Goal: Task Accomplishment & Management: Manage account settings

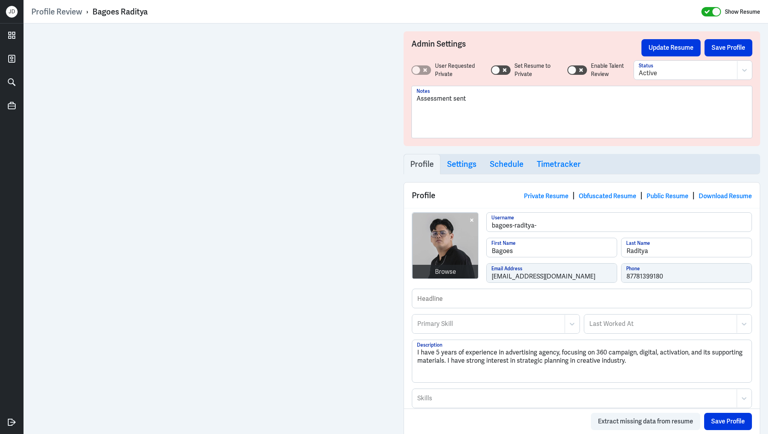
click at [489, 112] on div "Assessment sent" at bounding box center [582, 115] width 331 height 42
drag, startPoint x: 482, startPoint y: 96, endPoint x: 393, endPoint y: 96, distance: 88.6
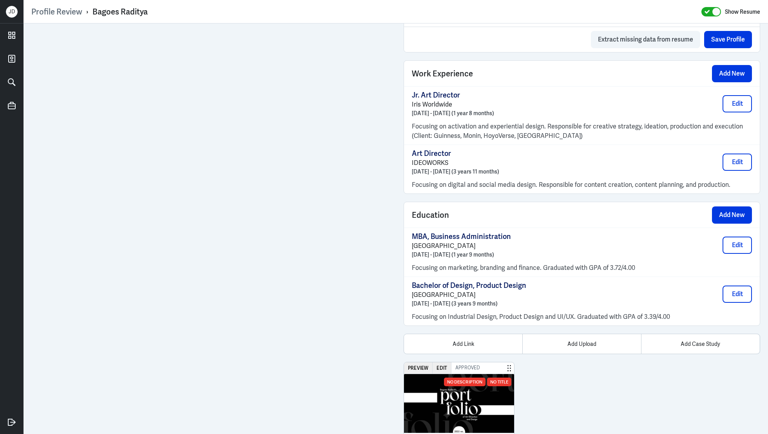
scroll to position [562, 0]
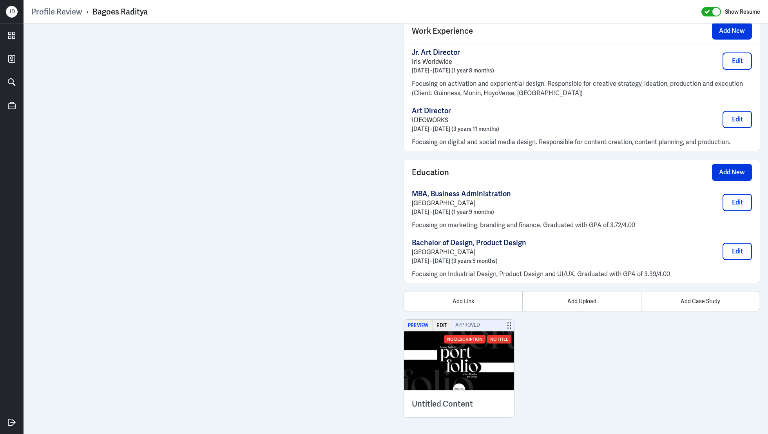
click at [412, 321] on button "Preview" at bounding box center [418, 325] width 29 height 11
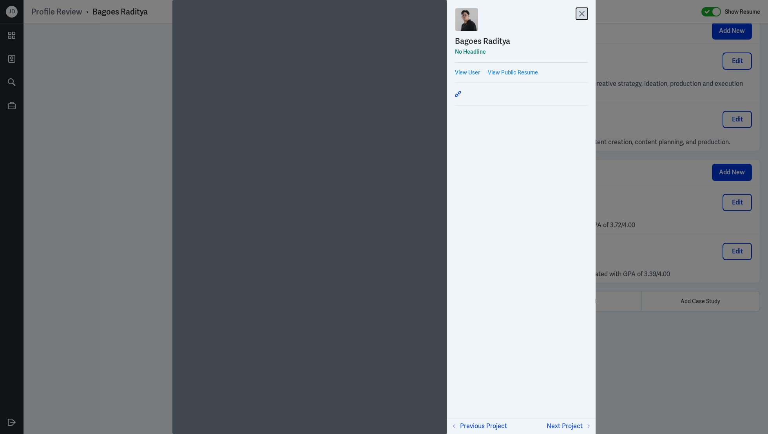
click at [581, 13] on icon at bounding box center [582, 13] width 5 height 5
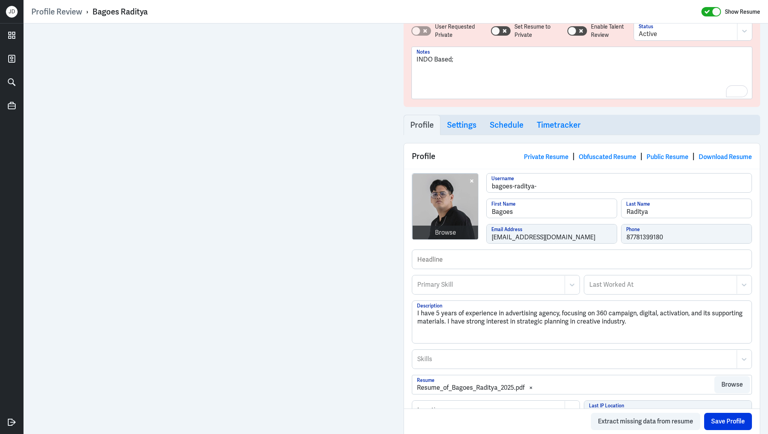
scroll to position [0, 0]
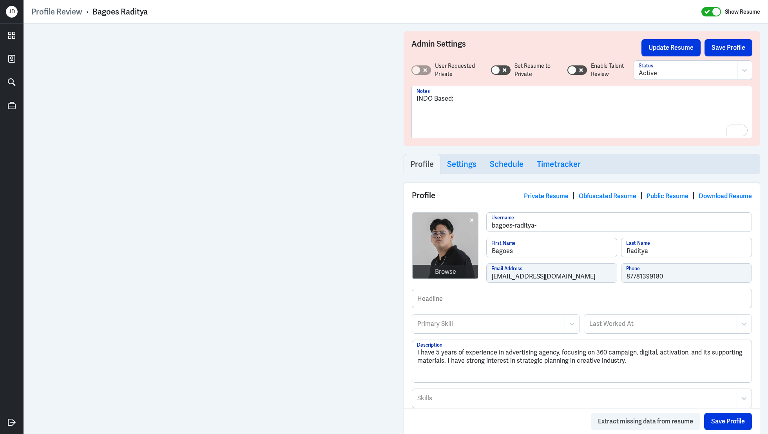
click at [468, 103] on div "INDO Based;" at bounding box center [582, 115] width 331 height 42
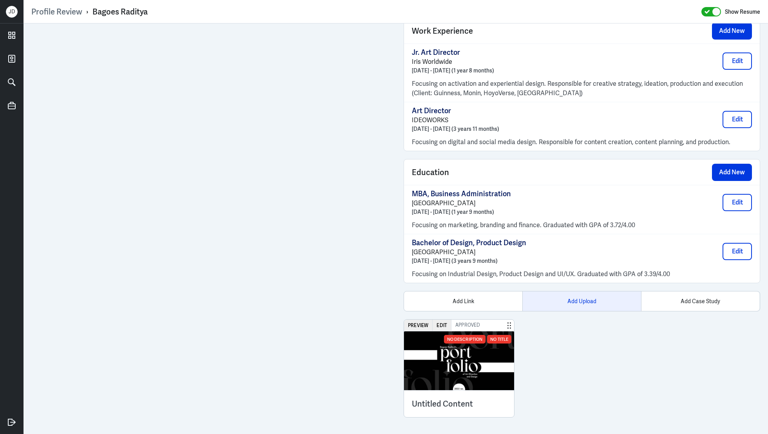
click at [571, 298] on div "Add Upload" at bounding box center [582, 302] width 118 height 20
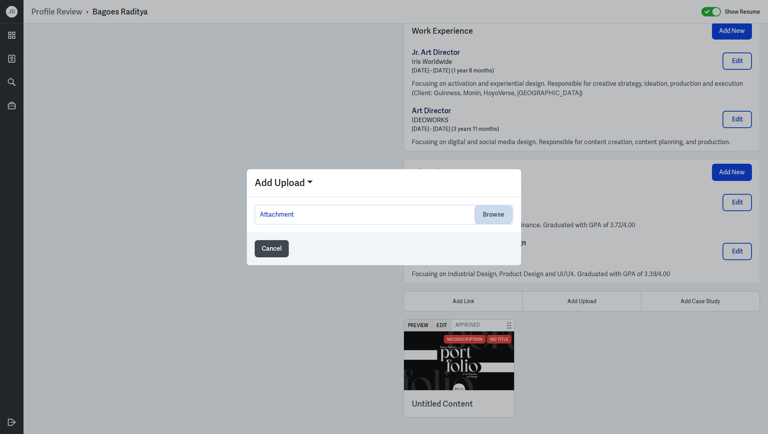
click at [479, 212] on button "Browse" at bounding box center [494, 214] width 36 height 17
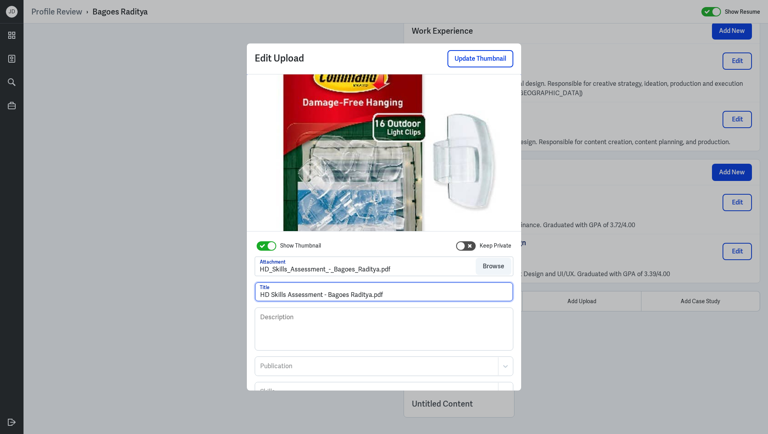
click at [383, 299] on input "HD Skills Assessment - Bagoes Raditya.pdf" at bounding box center [384, 292] width 258 height 19
drag, startPoint x: 370, startPoint y: 295, endPoint x: 481, endPoint y: 298, distance: 110.2
click at [481, 298] on input "HD Skills Assessment - Bagoes Raditya.pdf" at bounding box center [384, 292] width 258 height 19
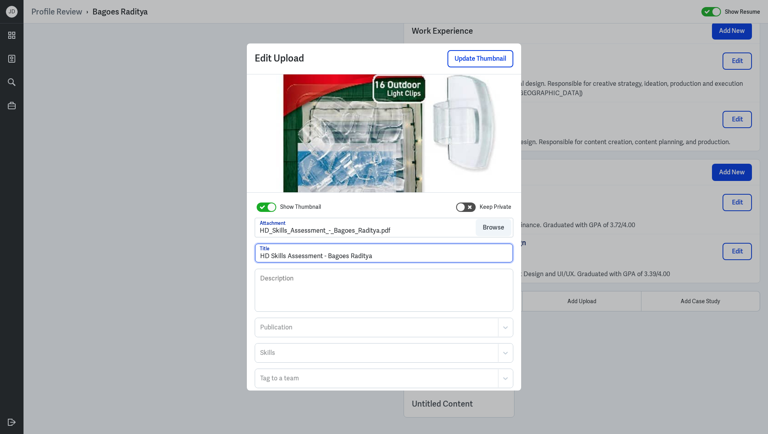
scroll to position [42, 0]
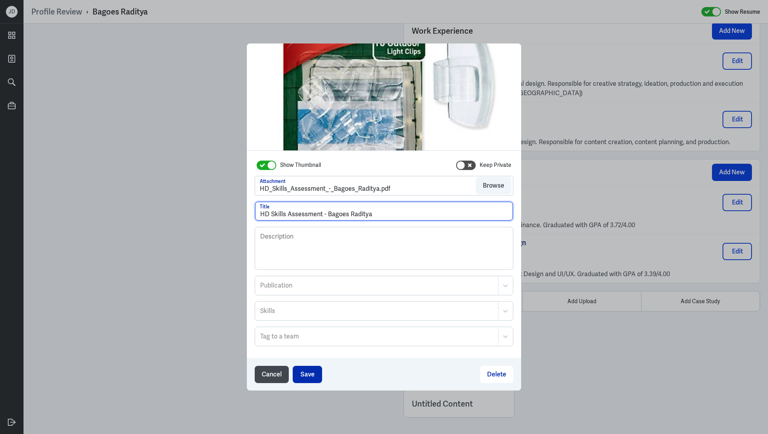
type input "HD Skills Assessment - Bagoes Raditya"
click at [308, 370] on button "Save" at bounding box center [307, 374] width 29 height 17
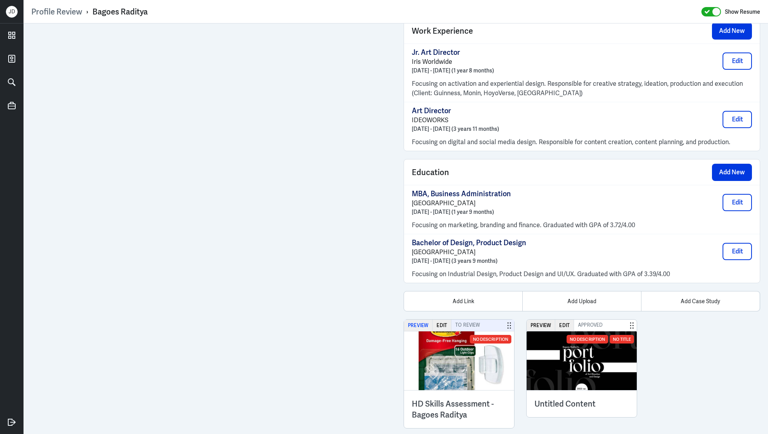
click at [418, 321] on button "Preview" at bounding box center [418, 325] width 29 height 11
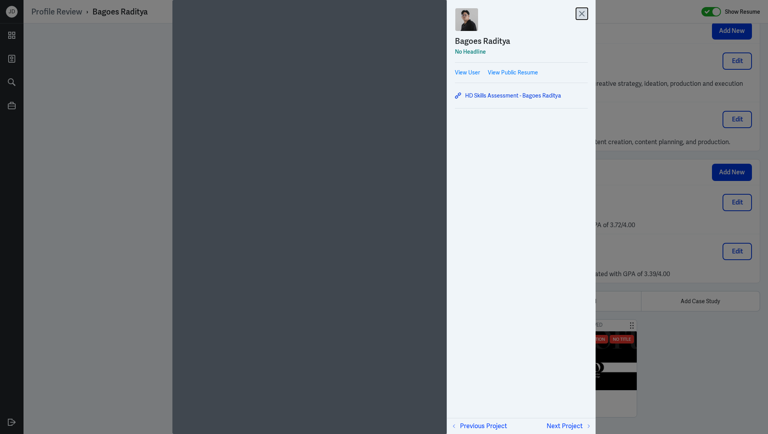
click at [584, 11] on icon at bounding box center [582, 14] width 12 height 12
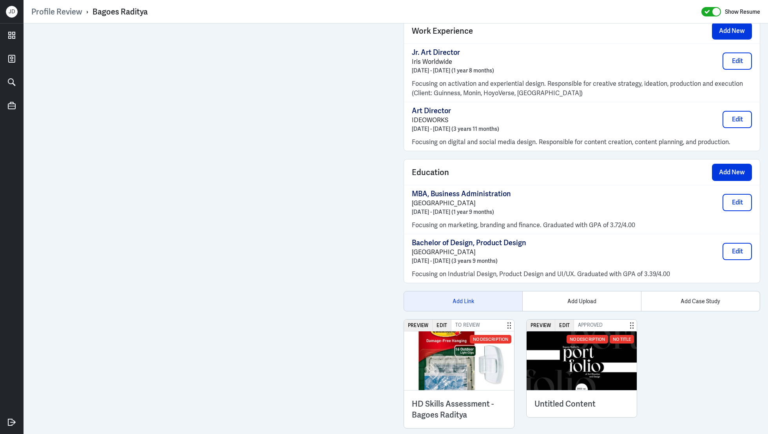
click at [477, 297] on div "Add Link" at bounding box center [463, 302] width 118 height 20
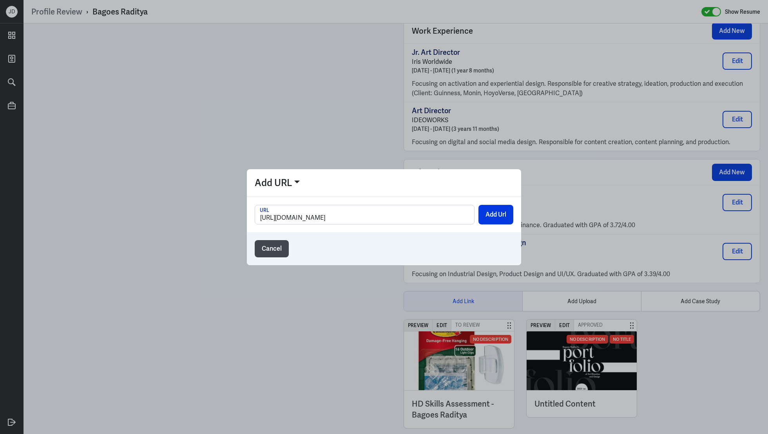
scroll to position [0, 53]
type input "[URL][DOMAIN_NAME]"
click at [506, 216] on button "Add Url" at bounding box center [496, 215] width 35 height 20
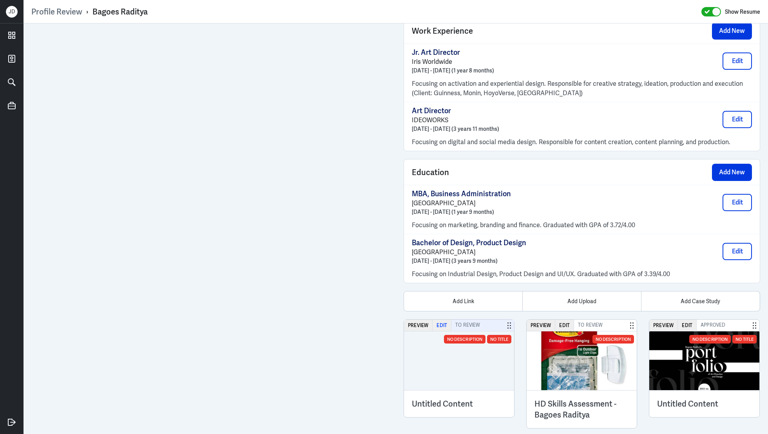
click at [441, 321] on button "Edit" at bounding box center [442, 325] width 19 height 11
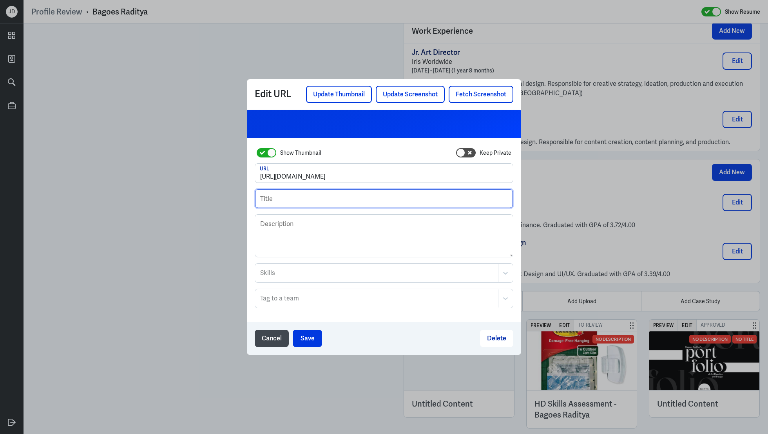
click at [383, 196] on input "text" at bounding box center [384, 198] width 258 height 19
type input "Japanese Video Interview - Bagoes Raditya"
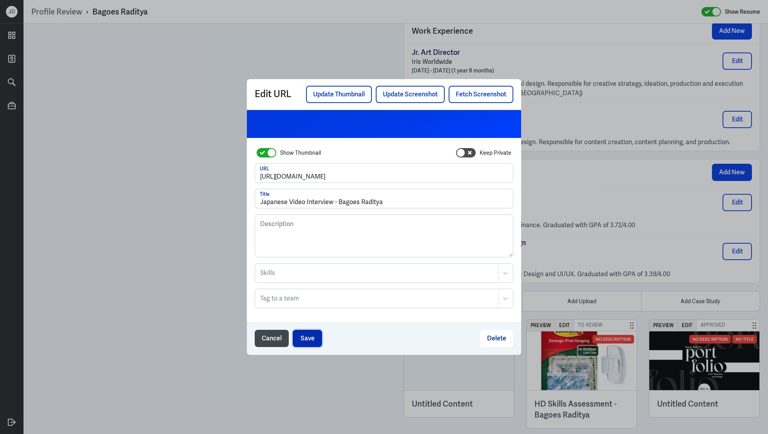
click at [303, 336] on button "Save" at bounding box center [307, 338] width 29 height 17
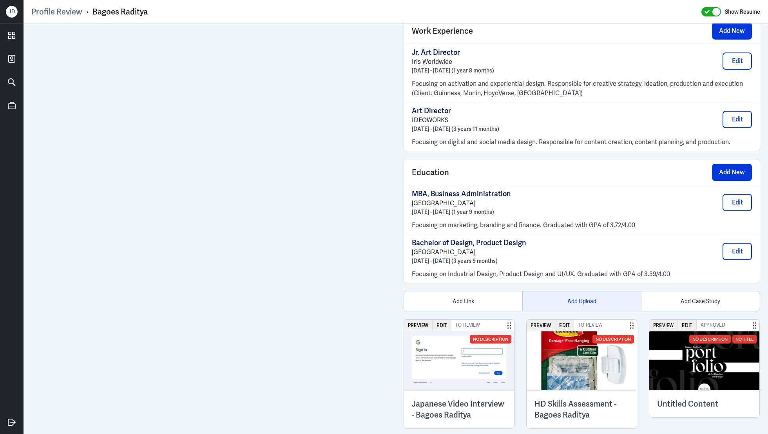
click at [576, 298] on div "Add Upload" at bounding box center [582, 302] width 118 height 20
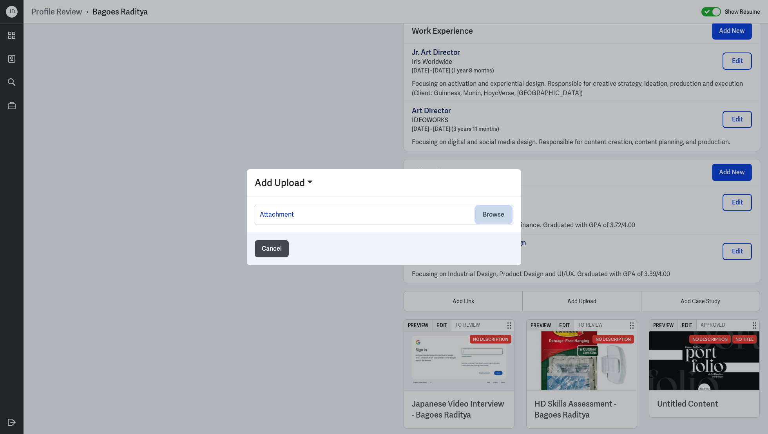
click at [492, 216] on button "Browse" at bounding box center [494, 214] width 36 height 17
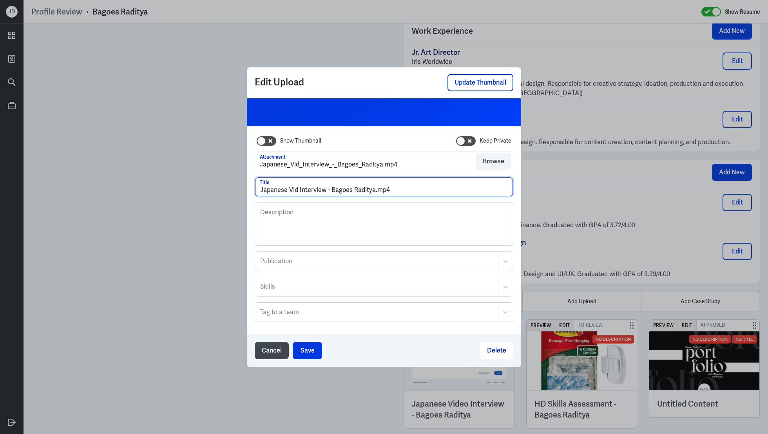
drag, startPoint x: 374, startPoint y: 189, endPoint x: 431, endPoint y: 190, distance: 56.8
click at [432, 190] on input "Japanese Vid Interview - Bagoes Raditya.mp4" at bounding box center [384, 187] width 258 height 19
type input "Japanese Vid Interview - Bagoes Raditya"
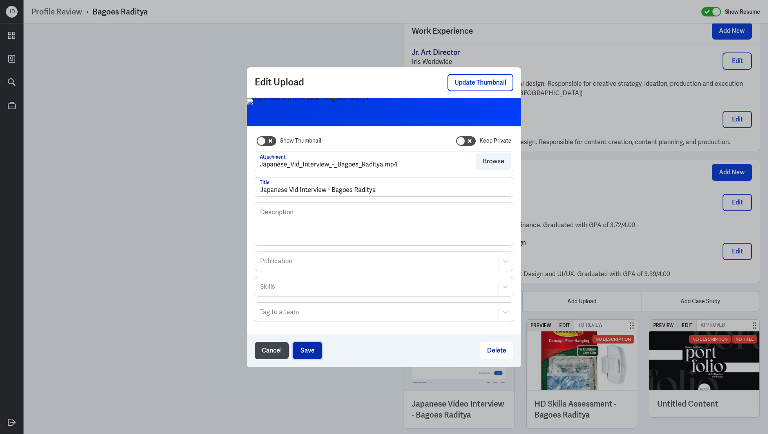
click at [312, 348] on button "Save" at bounding box center [307, 350] width 29 height 17
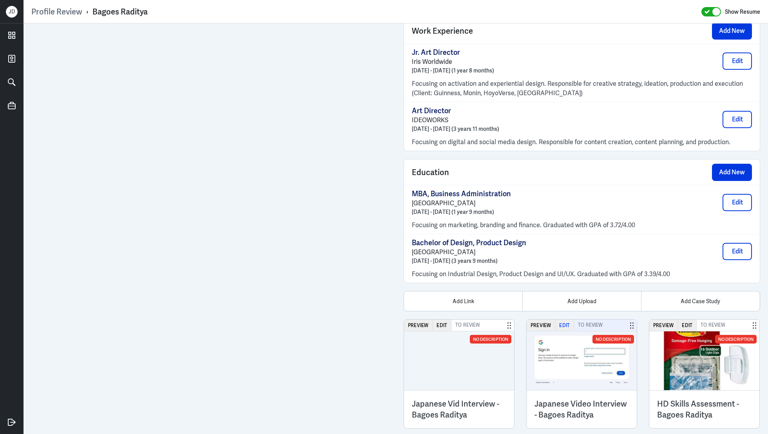
click at [565, 323] on button "Edit" at bounding box center [565, 325] width 19 height 11
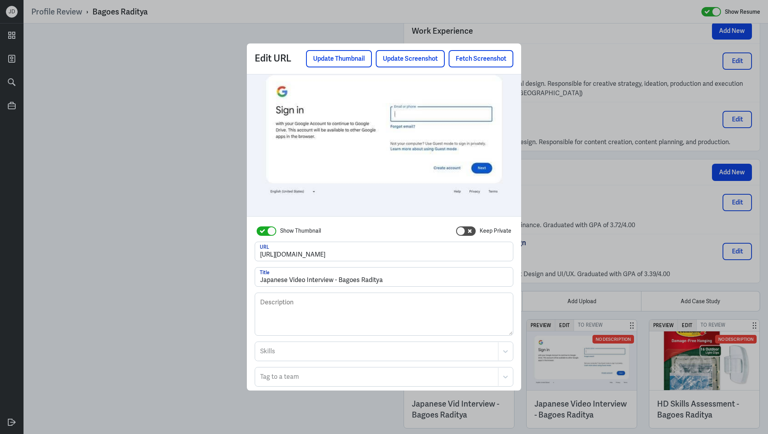
scroll to position [42, 0]
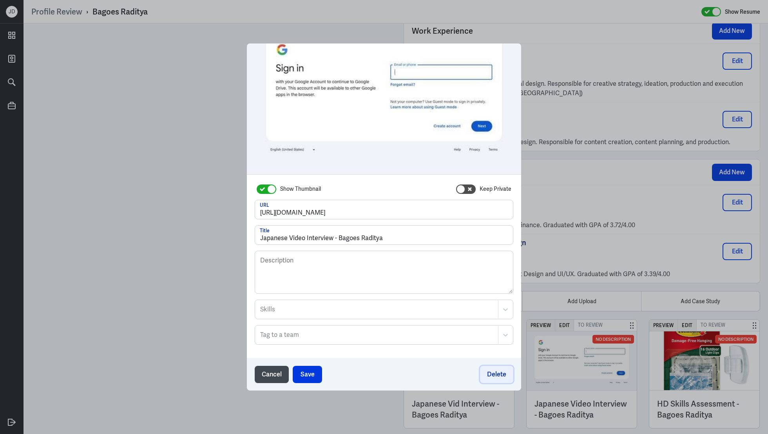
click at [496, 372] on button "Delete" at bounding box center [496, 374] width 33 height 17
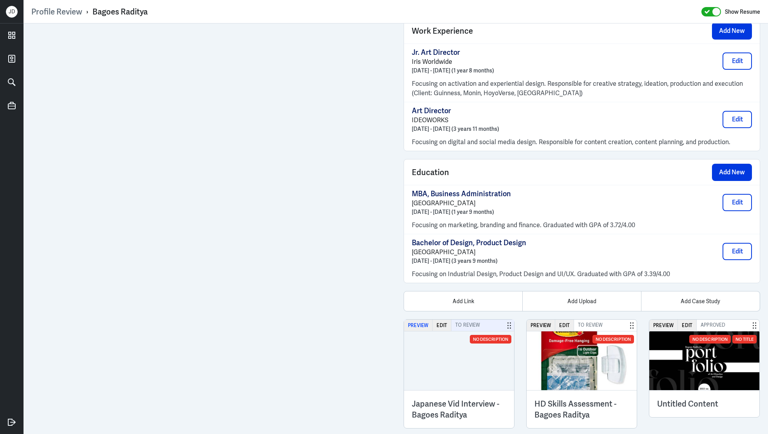
click at [421, 322] on button "Preview" at bounding box center [418, 325] width 29 height 11
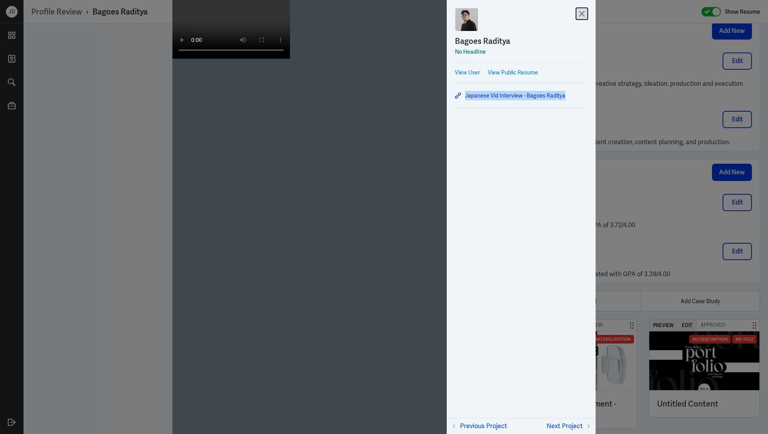
click at [586, 13] on icon at bounding box center [582, 14] width 12 height 12
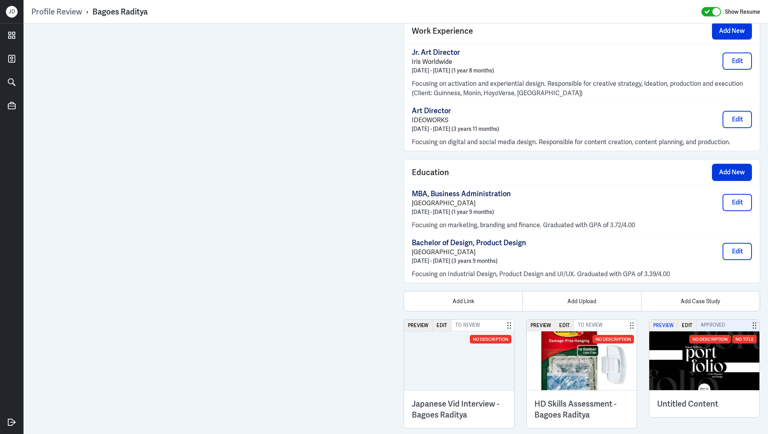
click at [676, 325] on button "Preview" at bounding box center [664, 325] width 29 height 11
